Goal: Task Accomplishment & Management: Use online tool/utility

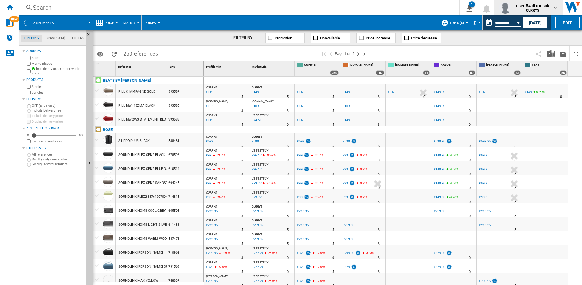
click at [535, 5] on span "user 54 dixonsuk" at bounding box center [532, 6] width 33 height 6
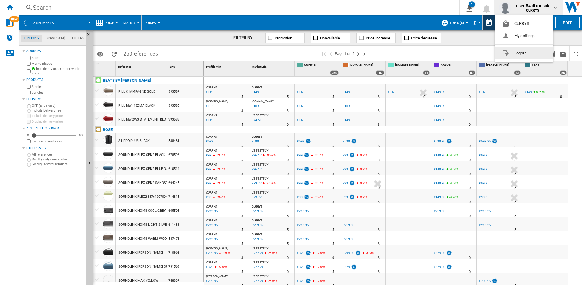
click at [518, 52] on button "Logout" at bounding box center [524, 53] width 58 height 12
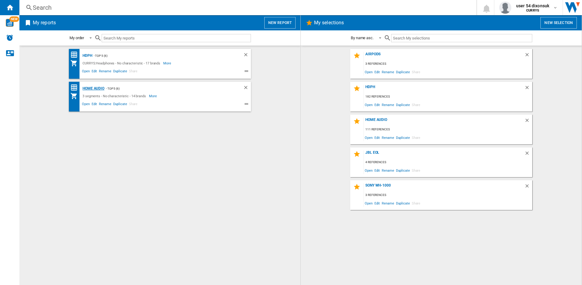
click at [90, 86] on div "Home Audio" at bounding box center [92, 89] width 23 height 8
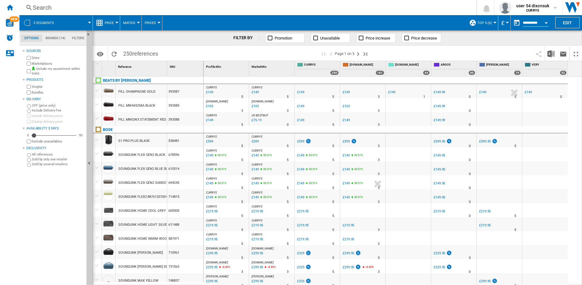
click at [52, 37] on md-tab-item "Brands (14)" at bounding box center [55, 38] width 26 height 7
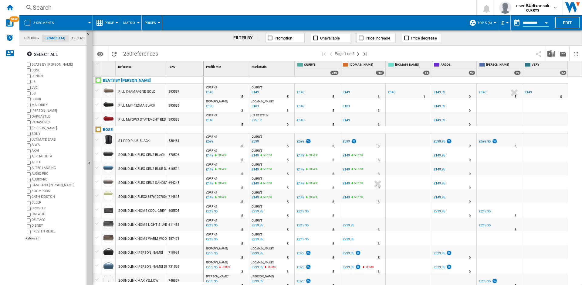
click at [39, 64] on label "BEATS BY [PERSON_NAME]" at bounding box center [58, 64] width 53 height 5
click at [35, 69] on label "BOSE" at bounding box center [58, 70] width 53 height 5
click at [35, 81] on label "JBL" at bounding box center [58, 82] width 53 height 5
click at [34, 87] on label "JVC" at bounding box center [58, 87] width 53 height 5
click at [33, 94] on label "LG" at bounding box center [58, 93] width 53 height 5
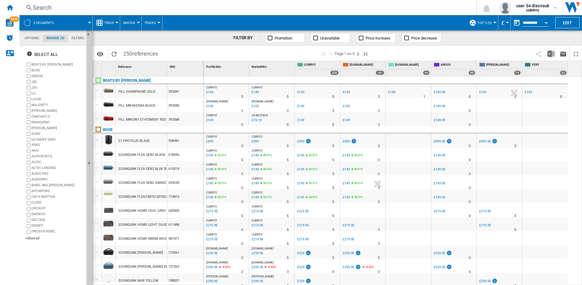
click at [34, 99] on label "LOGIK" at bounding box center [58, 99] width 53 height 5
click at [34, 106] on label "MAJORITY" at bounding box center [58, 105] width 53 height 5
click at [35, 112] on label "[PERSON_NAME]" at bounding box center [58, 110] width 53 height 5
click at [35, 116] on label "OAKCASTLE" at bounding box center [58, 116] width 53 height 5
click at [35, 122] on label "PANASONIC" at bounding box center [58, 122] width 53 height 5
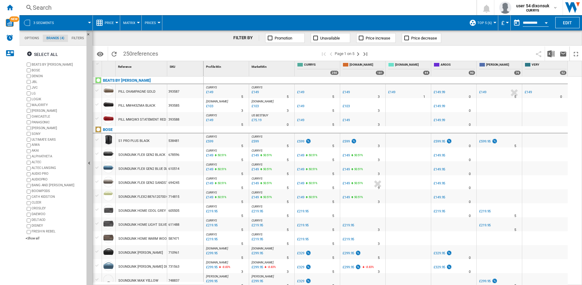
click at [35, 126] on label "[PERSON_NAME]" at bounding box center [58, 128] width 53 height 5
click at [35, 134] on label "SONY" at bounding box center [58, 133] width 53 height 5
click at [35, 140] on label "ULTIMATE EARS" at bounding box center [58, 139] width 53 height 5
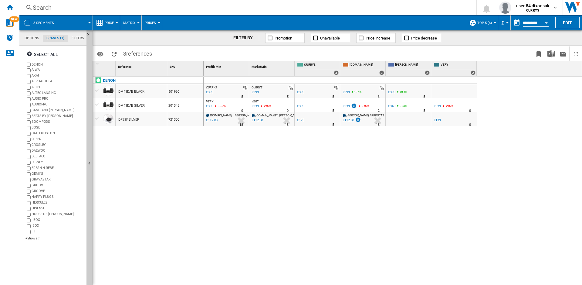
click at [116, 23] on button "Price" at bounding box center [111, 22] width 12 height 15
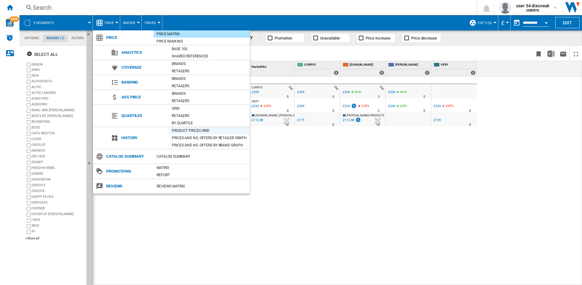
click at [189, 131] on div "Product prices grid" at bounding box center [209, 131] width 81 height 6
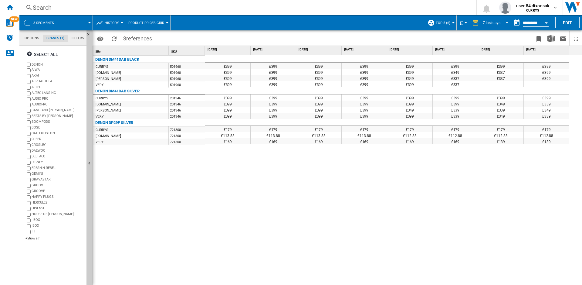
click at [484, 23] on div "7 last days" at bounding box center [492, 23] width 18 height 4
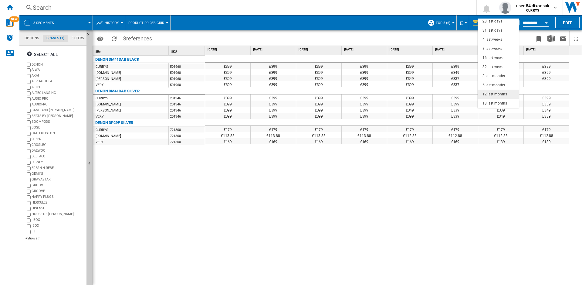
click at [495, 93] on div "12 last months" at bounding box center [495, 94] width 25 height 5
